Goal: Information Seeking & Learning: Understand process/instructions

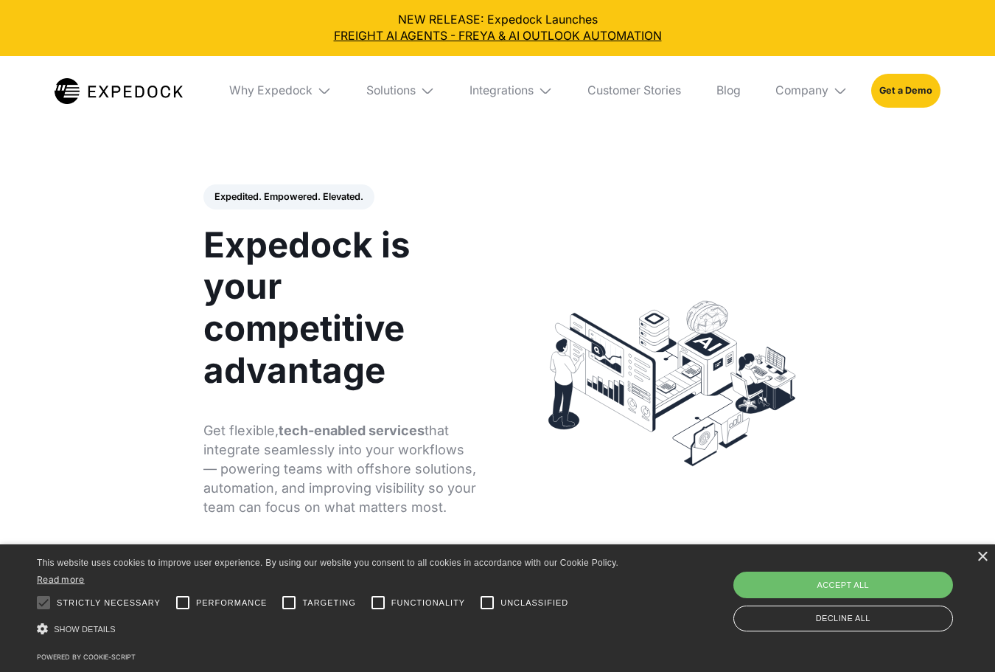
select select
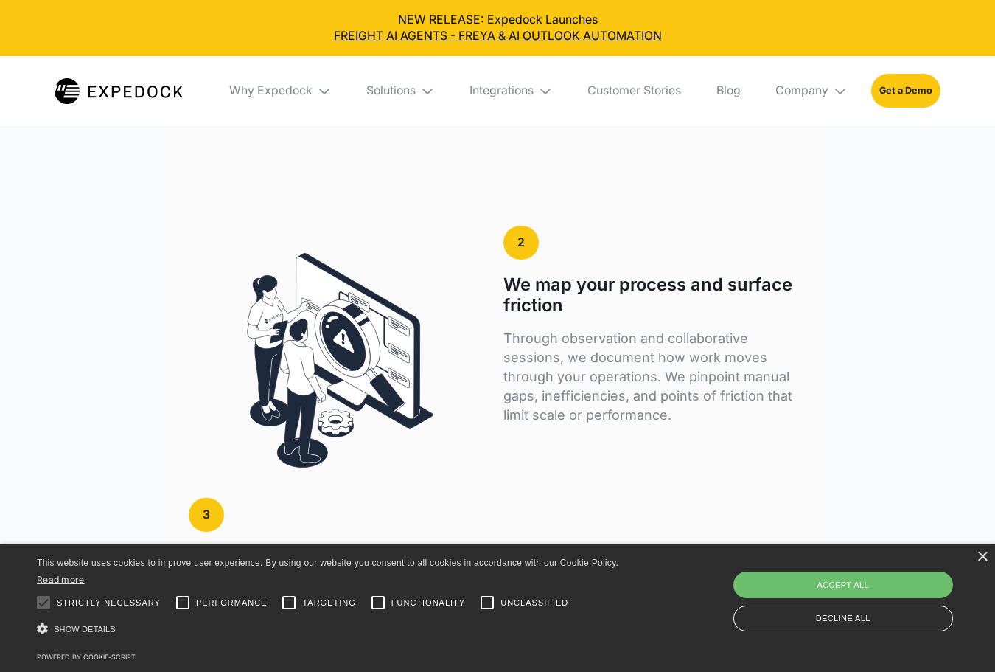
click at [668, 355] on p "Through observation and collaborative sessions, we document how work moves thro…" at bounding box center [654, 377] width 303 height 96
click at [670, 349] on p "Through observation and collaborative sessions, we document how work moves thro…" at bounding box center [654, 377] width 303 height 96
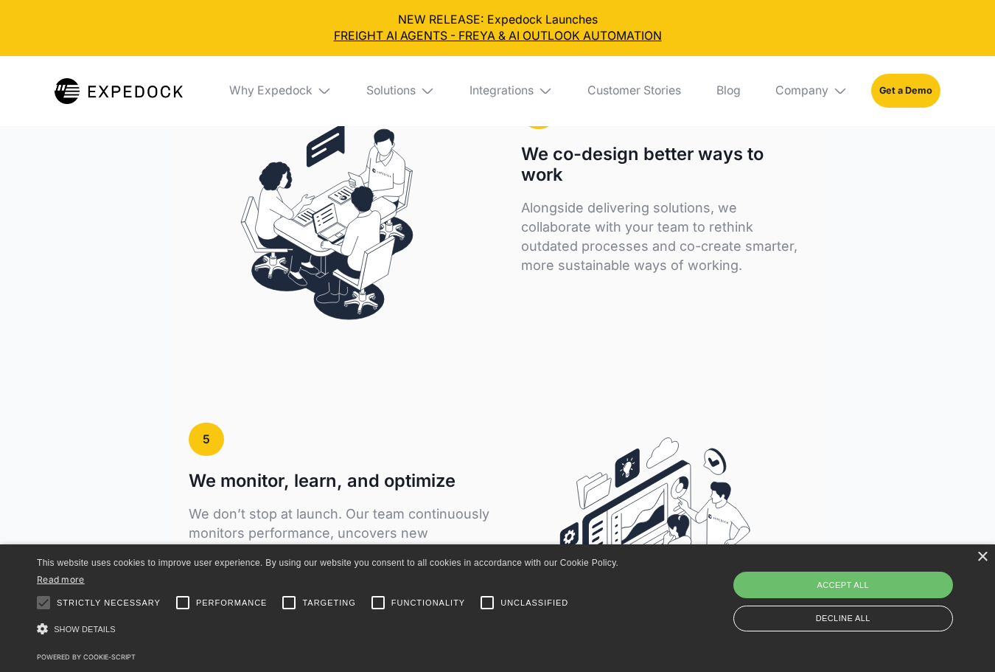
click at [622, 264] on p "Alongside delivering solutions, we collaborate with your team to rethink outdat…" at bounding box center [663, 236] width 285 height 77
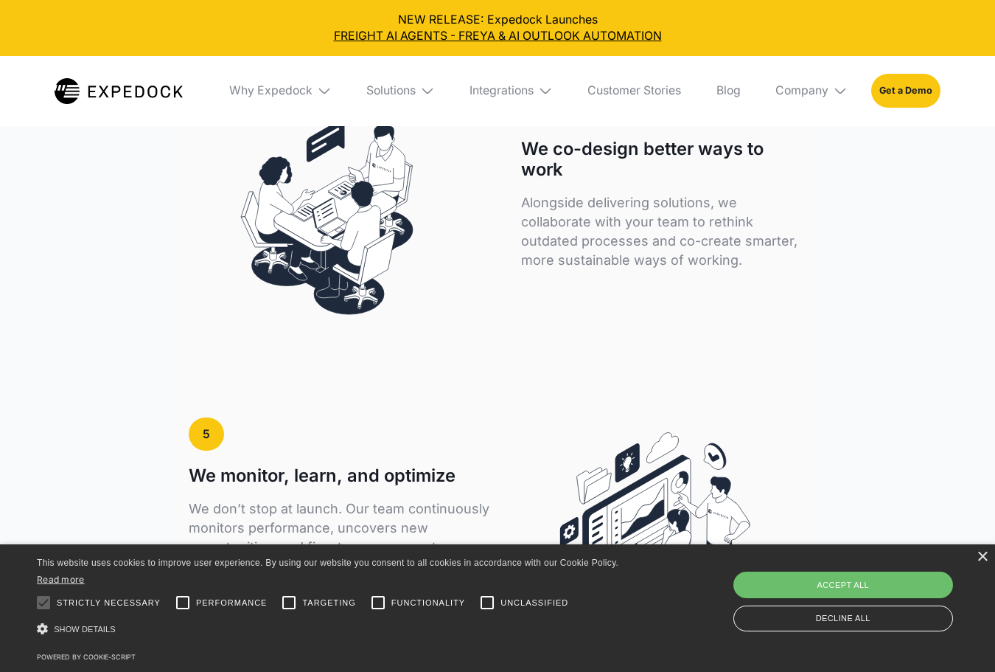
click at [624, 257] on p "Alongside delivering solutions, we collaborate with your team to rethink outdat…" at bounding box center [663, 231] width 285 height 77
click at [624, 257] on p "Alongside delivering solutions, we collaborate with your team to rethink outdat…" at bounding box center [663, 230] width 285 height 77
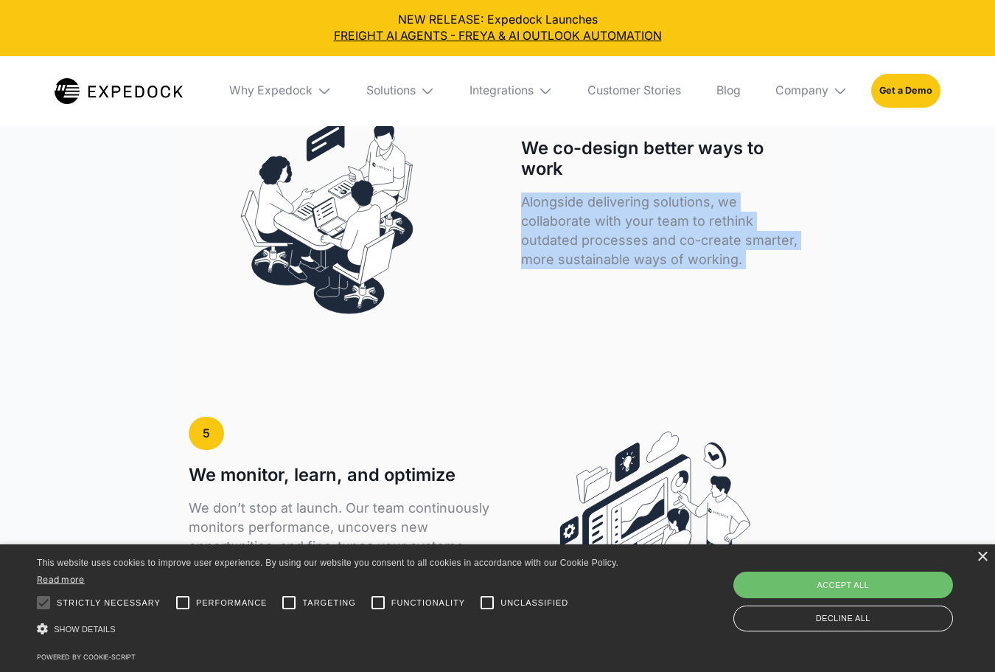
click at [624, 257] on p "Alongside delivering solutions, we collaborate with your team to rethink outdat…" at bounding box center [663, 230] width 285 height 77
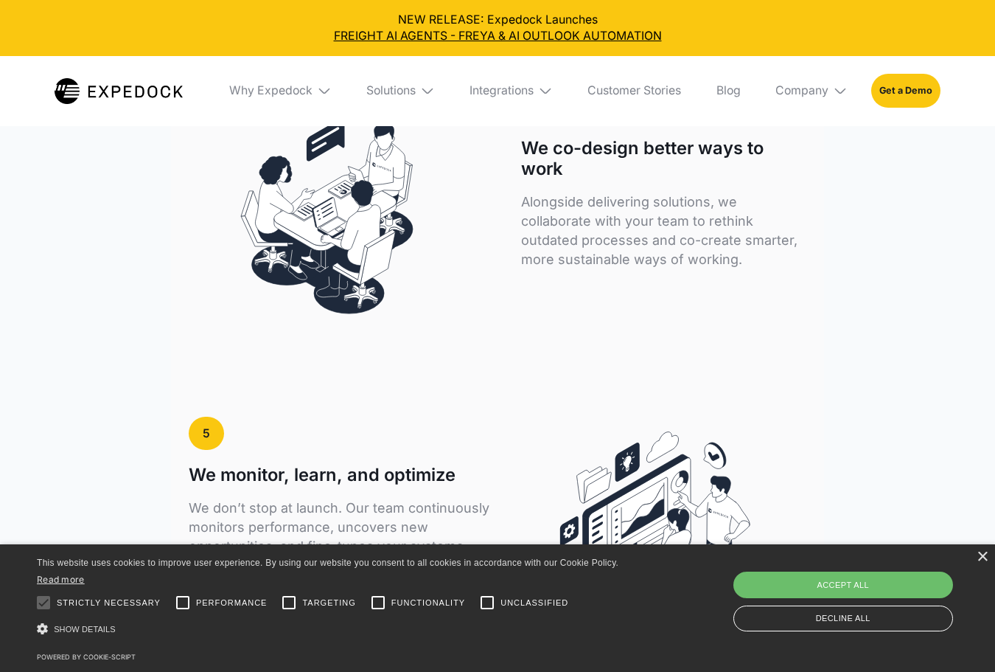
drag, startPoint x: 899, startPoint y: 259, endPoint x: 875, endPoint y: 215, distance: 50.1
